Goal: Transaction & Acquisition: Purchase product/service

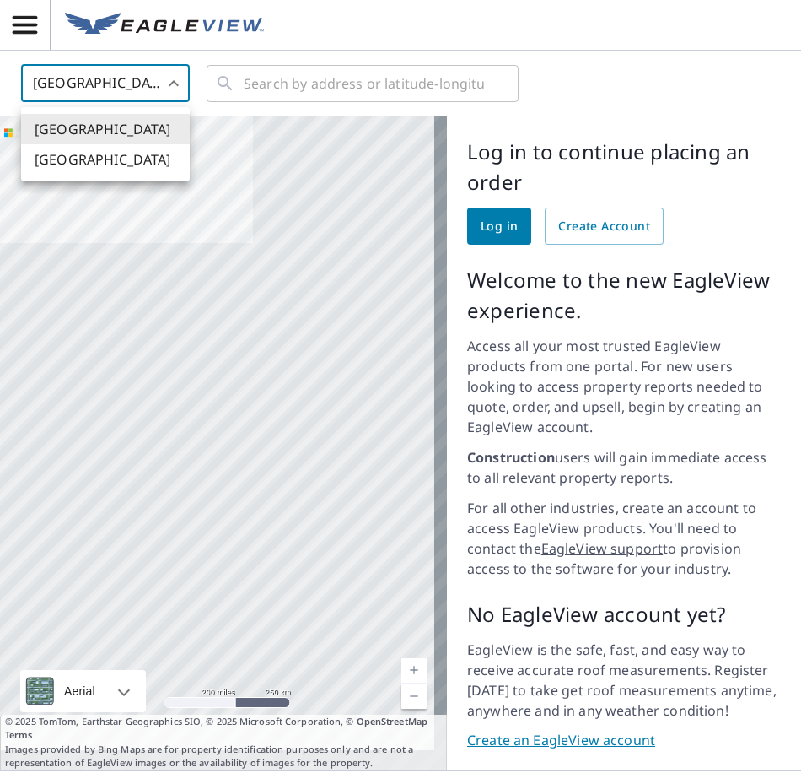
click at [180, 84] on body "United States US ​ ​ Aerial Road A standard road map Aerial A detailed look fro…" at bounding box center [400, 386] width 801 height 773
click at [127, 162] on li "[GEOGRAPHIC_DATA]" at bounding box center [105, 159] width 169 height 30
type input "CA"
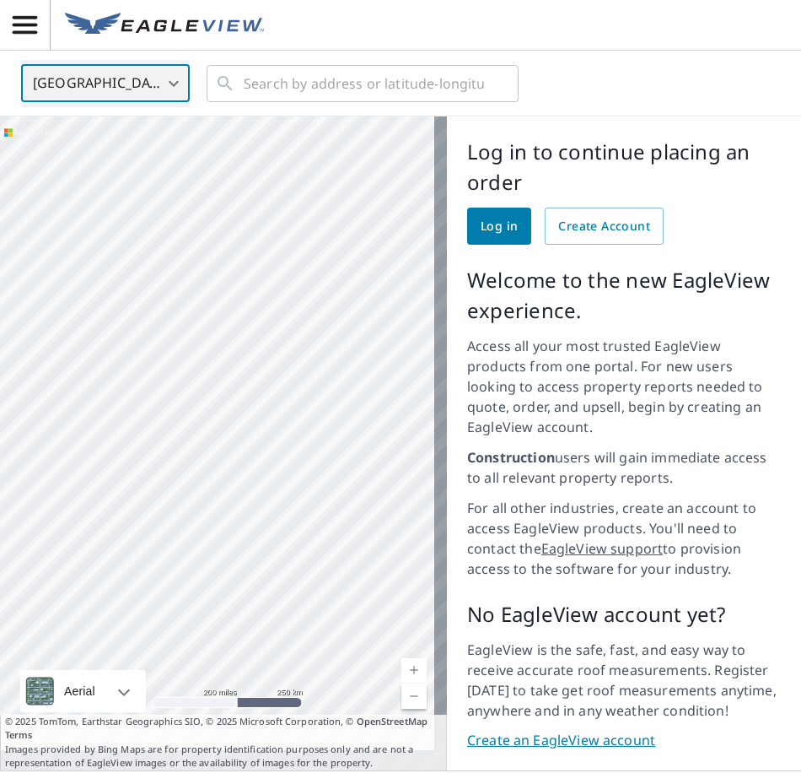
drag, startPoint x: 177, startPoint y: 195, endPoint x: 468, endPoint y: 451, distance: 387.9
click at [468, 451] on div "Aerial Road A standard road map Aerial A detailed look from above Labels Labels…" at bounding box center [400, 443] width 801 height 654
drag, startPoint x: 196, startPoint y: 415, endPoint x: 377, endPoint y: 434, distance: 182.4
click at [375, 434] on div at bounding box center [223, 443] width 447 height 654
drag, startPoint x: 69, startPoint y: 331, endPoint x: 241, endPoint y: 324, distance: 172.2
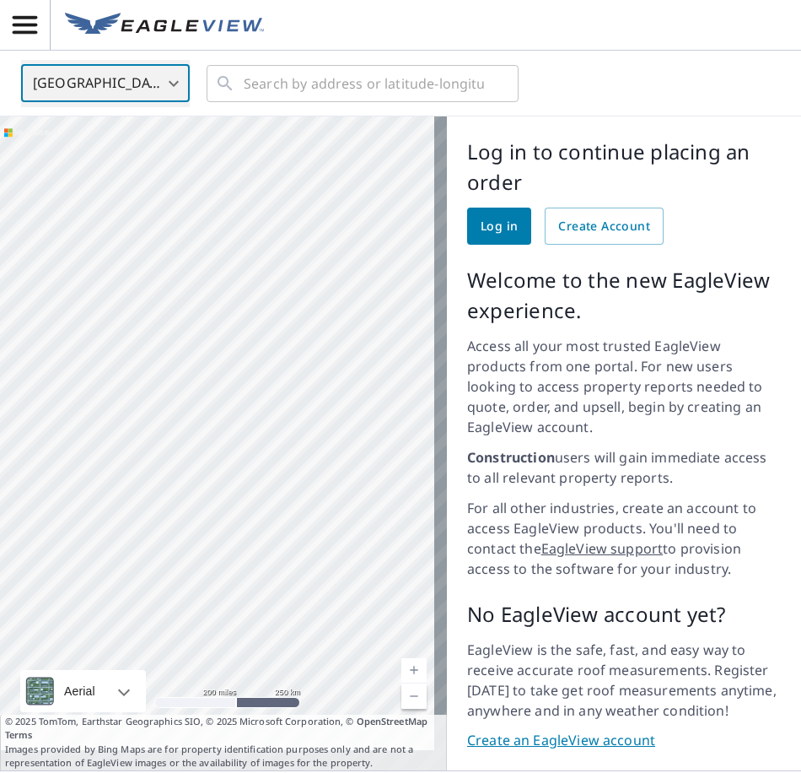
click at [241, 324] on div at bounding box center [223, 443] width 447 height 654
drag, startPoint x: 377, startPoint y: 486, endPoint x: 131, endPoint y: 463, distance: 247.4
click at [131, 463] on div at bounding box center [223, 443] width 447 height 654
drag, startPoint x: 213, startPoint y: 256, endPoint x: 278, endPoint y: 199, distance: 86.1
click at [274, 235] on div at bounding box center [223, 443] width 447 height 654
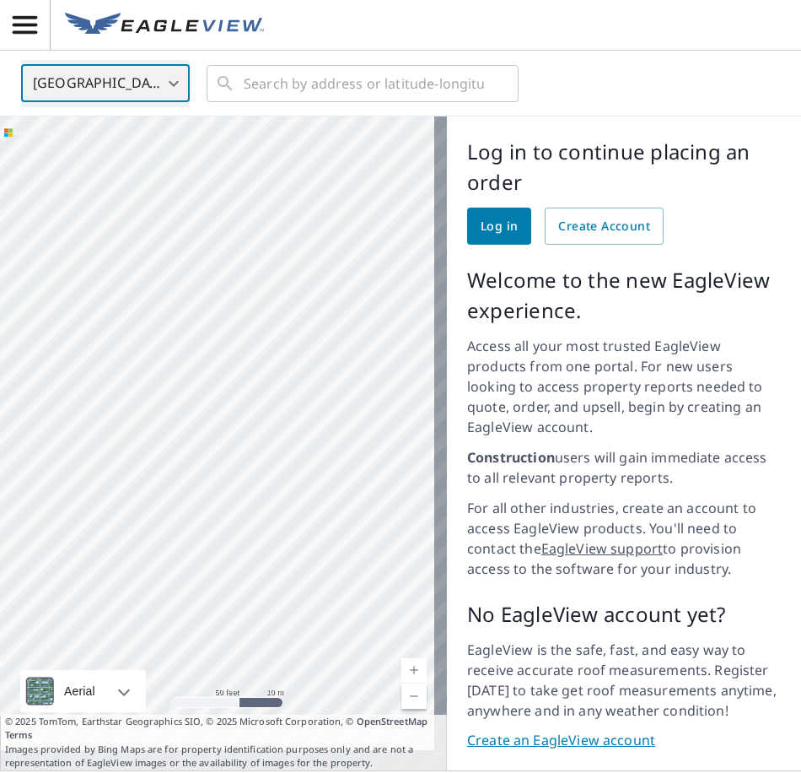
drag, startPoint x: 263, startPoint y: 513, endPoint x: 270, endPoint y: 211, distance: 302.1
click at [270, 211] on div at bounding box center [223, 443] width 447 height 654
drag, startPoint x: 266, startPoint y: 580, endPoint x: 241, endPoint y: 484, distance: 99.2
click at [241, 487] on div at bounding box center [223, 443] width 447 height 654
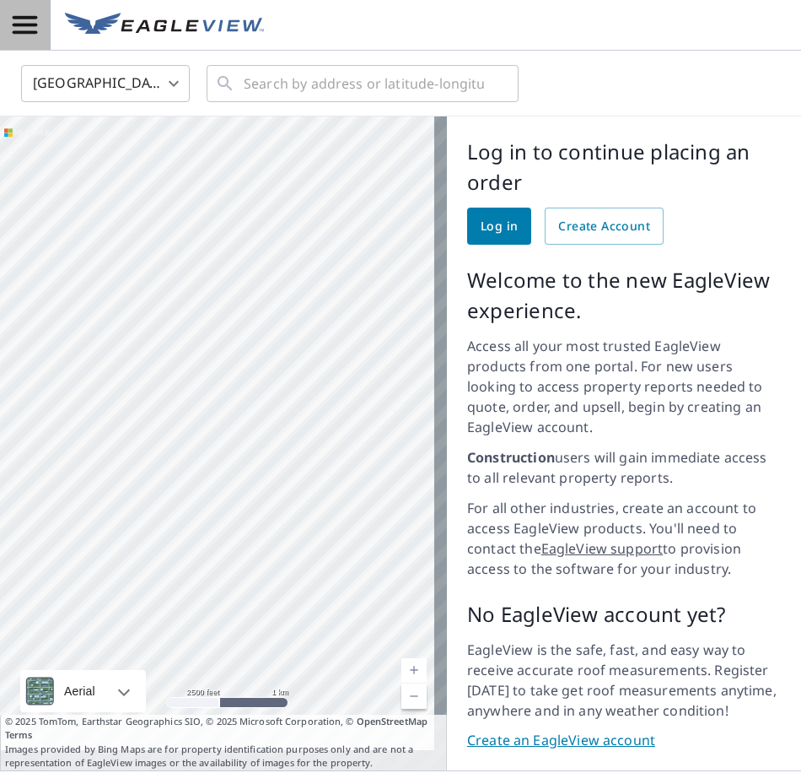
click at [19, 22] on icon "button" at bounding box center [25, 25] width 30 height 30
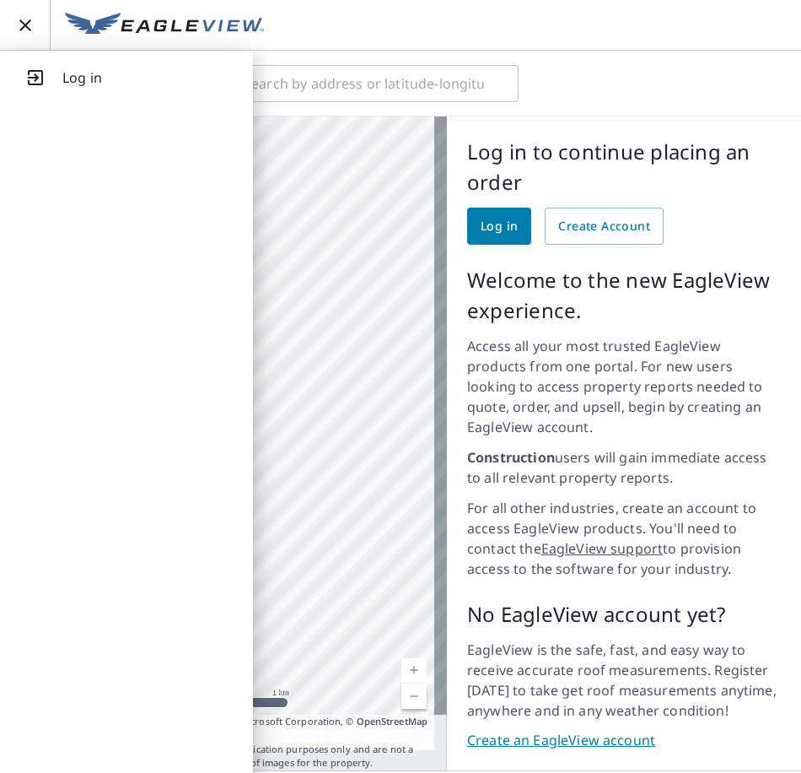
click at [19, 22] on icon "button" at bounding box center [25, 25] width 20 height 20
